Goal: Navigation & Orientation: Find specific page/section

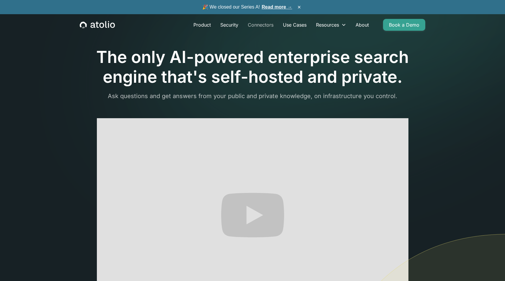
click at [249, 25] on link "Connectors" at bounding box center [260, 25] width 35 height 12
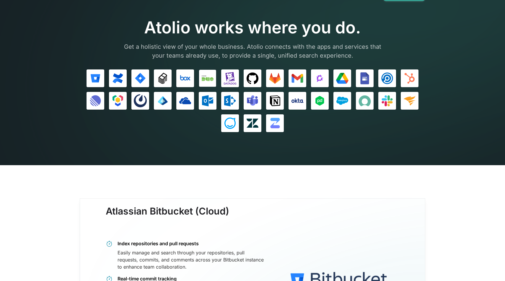
scroll to position [30, 0]
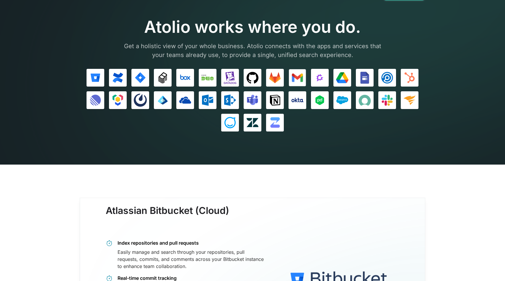
click at [299, 79] on img at bounding box center [297, 78] width 12 height 12
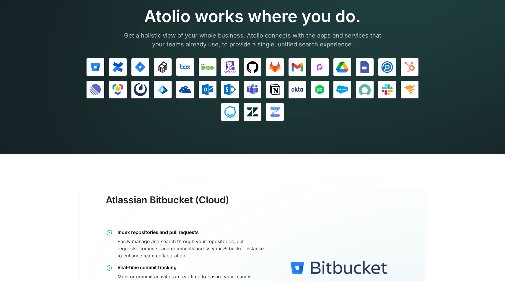
scroll to position [0, 0]
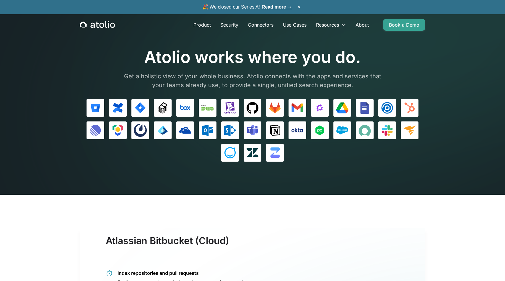
click at [98, 25] on icon "home" at bounding box center [97, 25] width 35 height 8
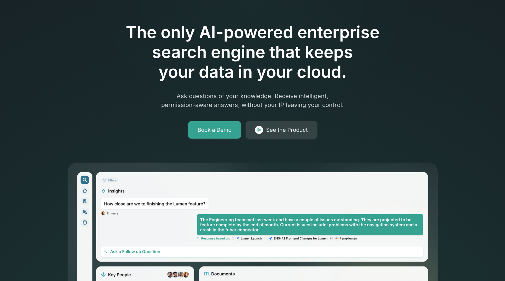
scroll to position [183, 0]
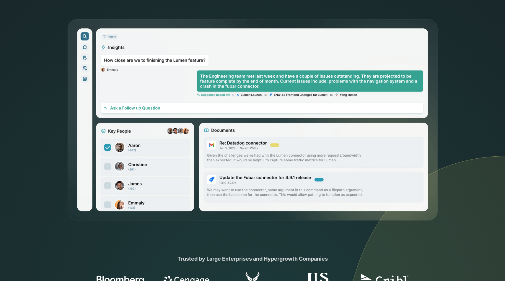
click at [86, 47] on img at bounding box center [253, 120] width 372 height 203
drag, startPoint x: 86, startPoint y: 59, endPoint x: 87, endPoint y: 109, distance: 50.2
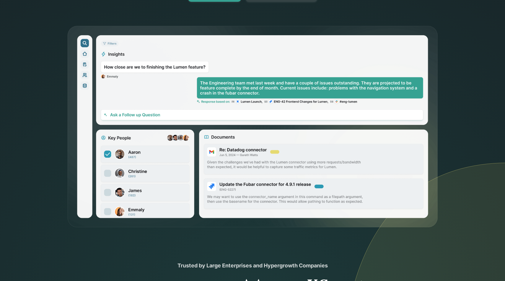
scroll to position [173, 0]
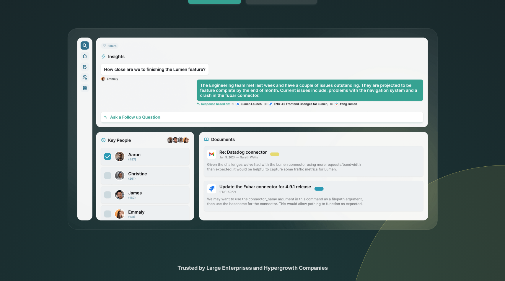
drag, startPoint x: 116, startPoint y: 107, endPoint x: 161, endPoint y: 120, distance: 46.8
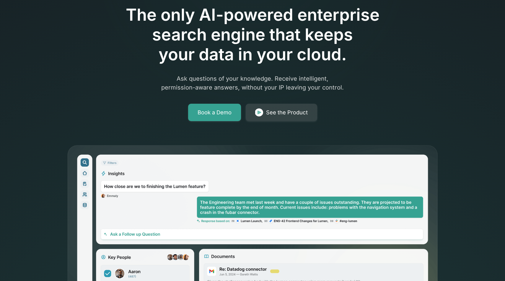
scroll to position [0, 0]
